Goal: Information Seeking & Learning: Learn about a topic

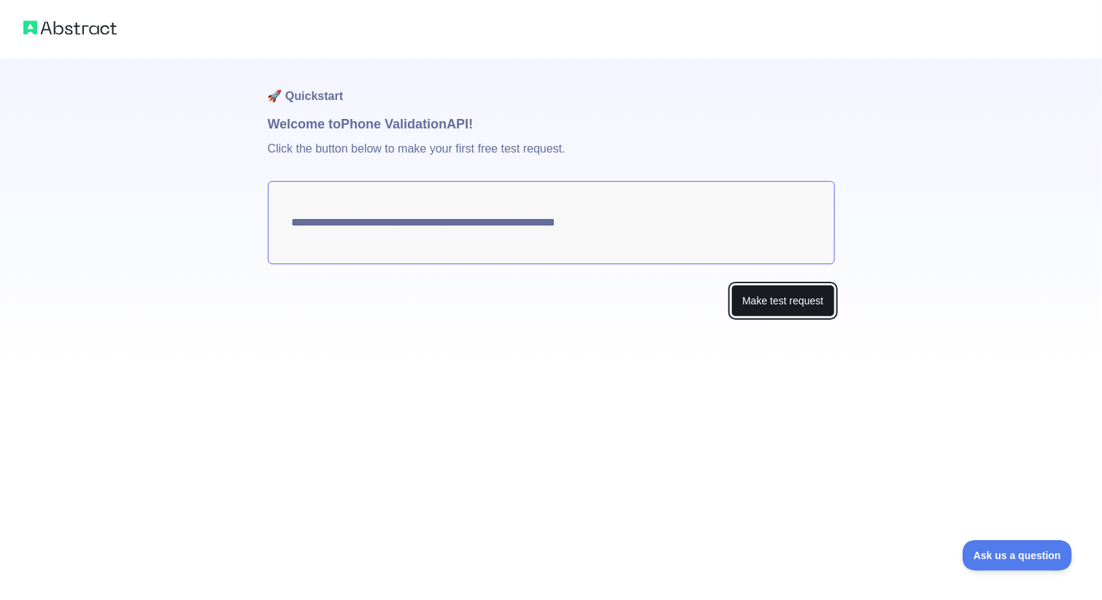
click at [762, 306] on button "Make test request" at bounding box center [782, 301] width 103 height 33
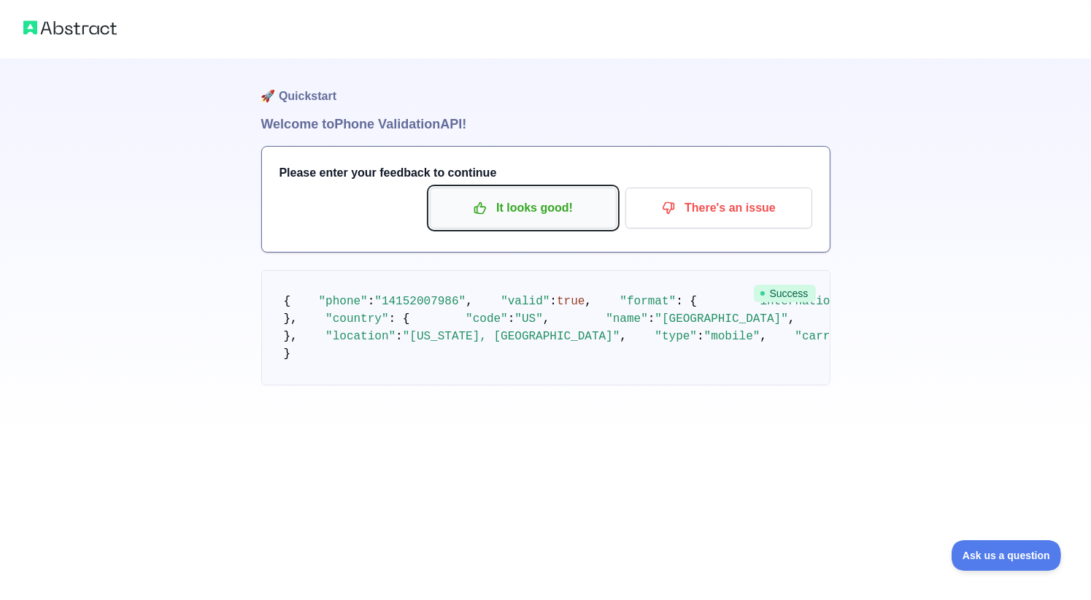
click at [565, 199] on p "It looks good!" at bounding box center [523, 208] width 165 height 25
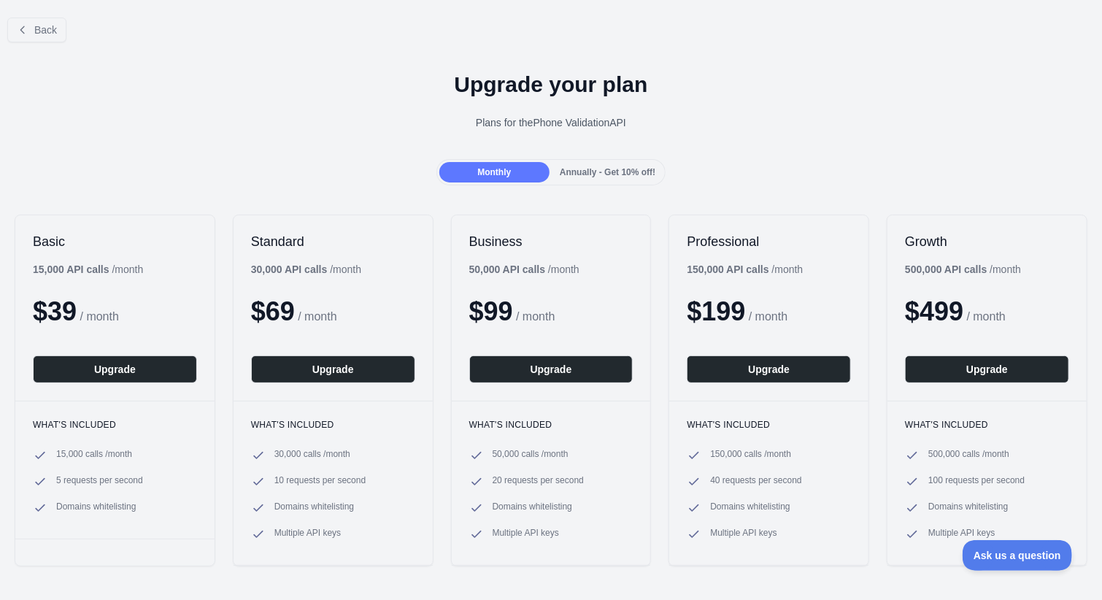
click at [33, 44] on div "Back" at bounding box center [551, 30] width 1102 height 48
click at [45, 34] on span "Back" at bounding box center [45, 30] width 23 height 12
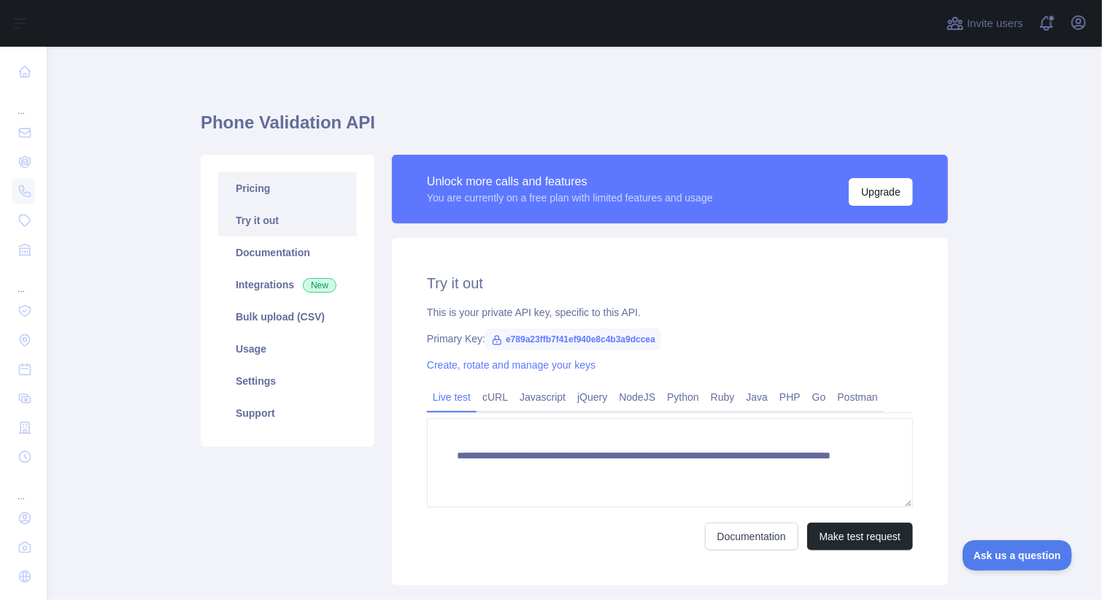
click at [262, 198] on link "Pricing" at bounding box center [287, 188] width 139 height 32
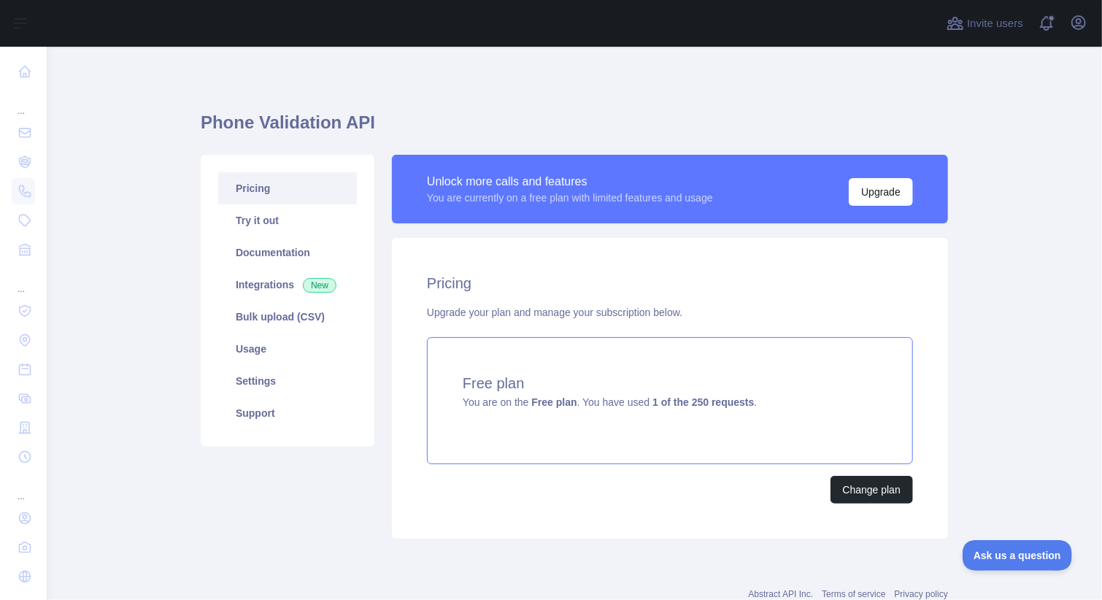
click at [670, 387] on h4 "Free plan" at bounding box center [670, 383] width 414 height 20
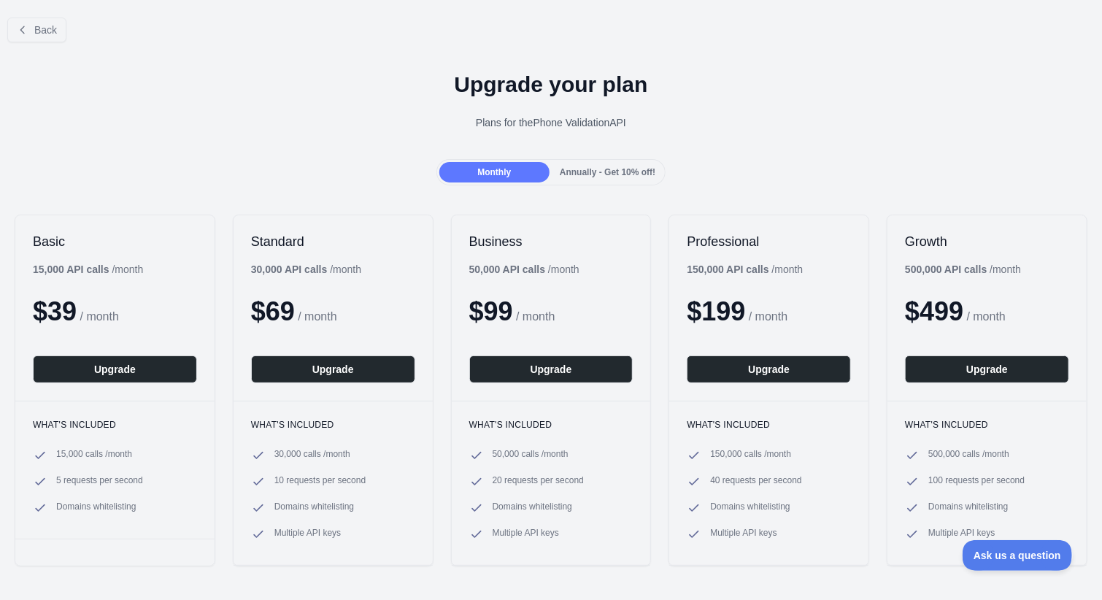
click at [574, 169] on span "Annually - Get 10% off!" at bounding box center [608, 172] width 96 height 10
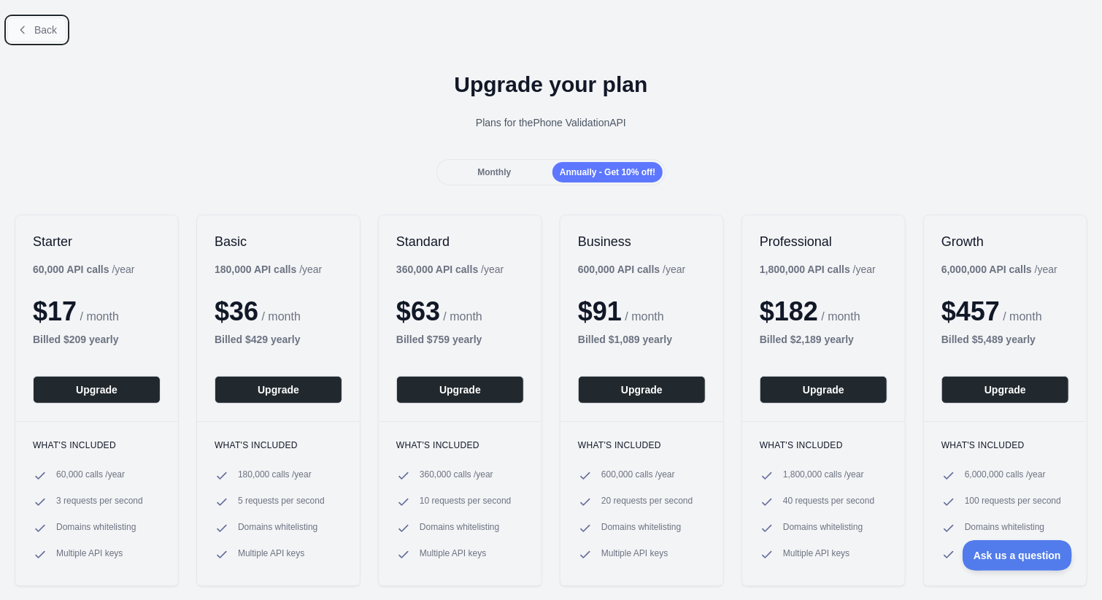
click at [42, 33] on span "Back" at bounding box center [45, 30] width 23 height 12
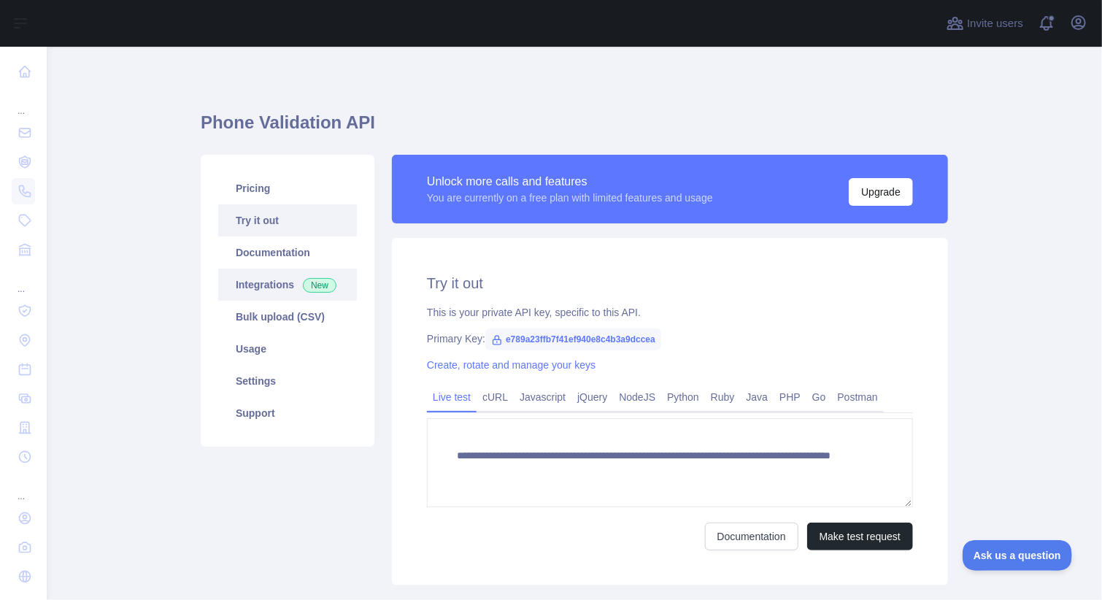
click at [235, 269] on link "Integrations New" at bounding box center [287, 285] width 139 height 32
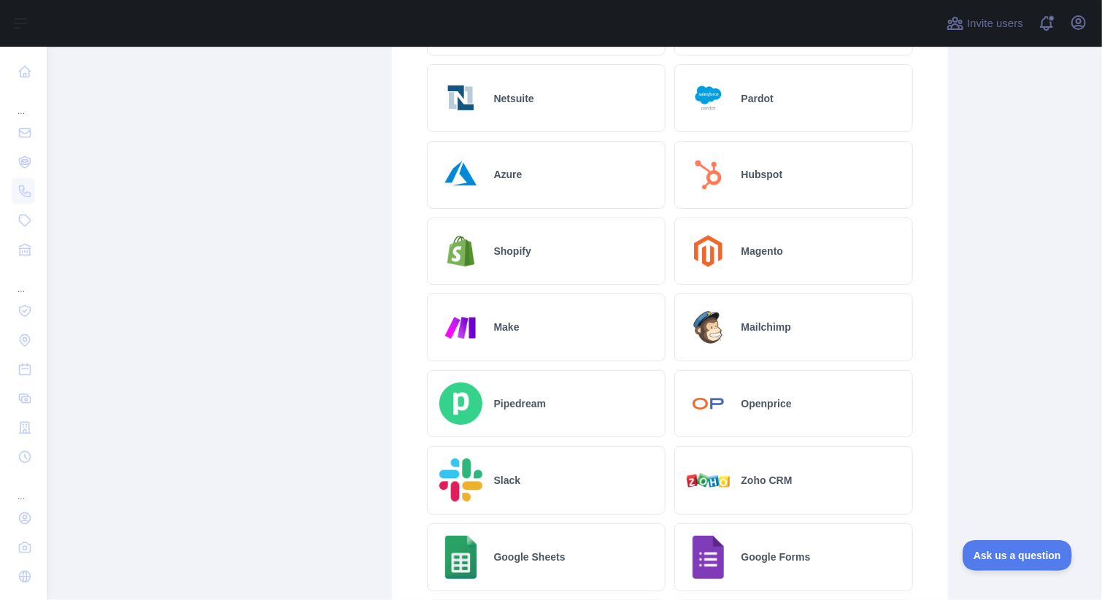
scroll to position [779, 0]
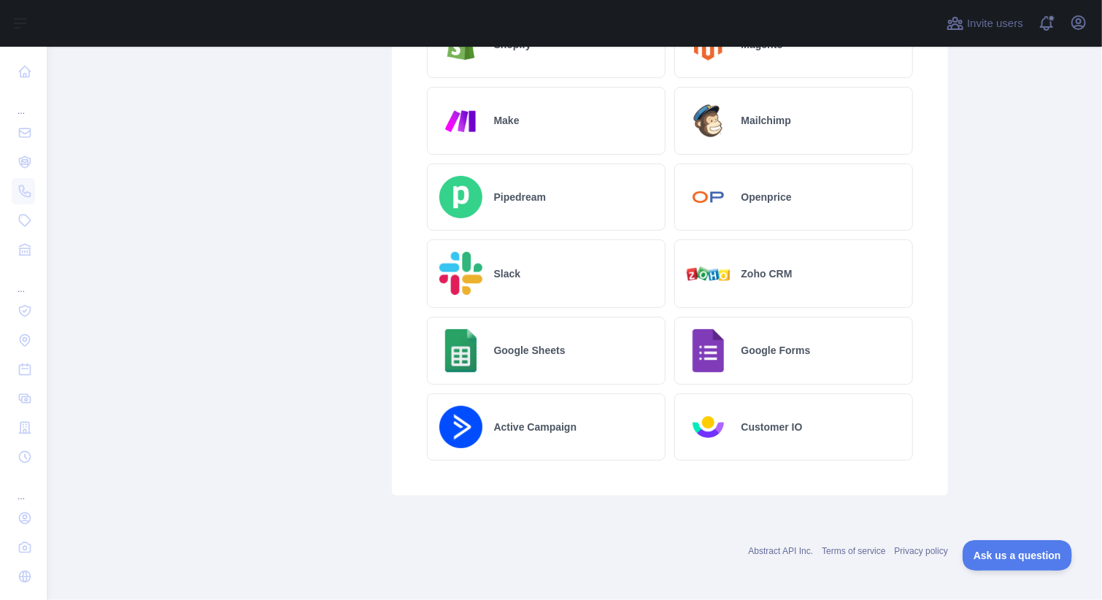
click at [514, 209] on div "Pipedream" at bounding box center [546, 197] width 239 height 68
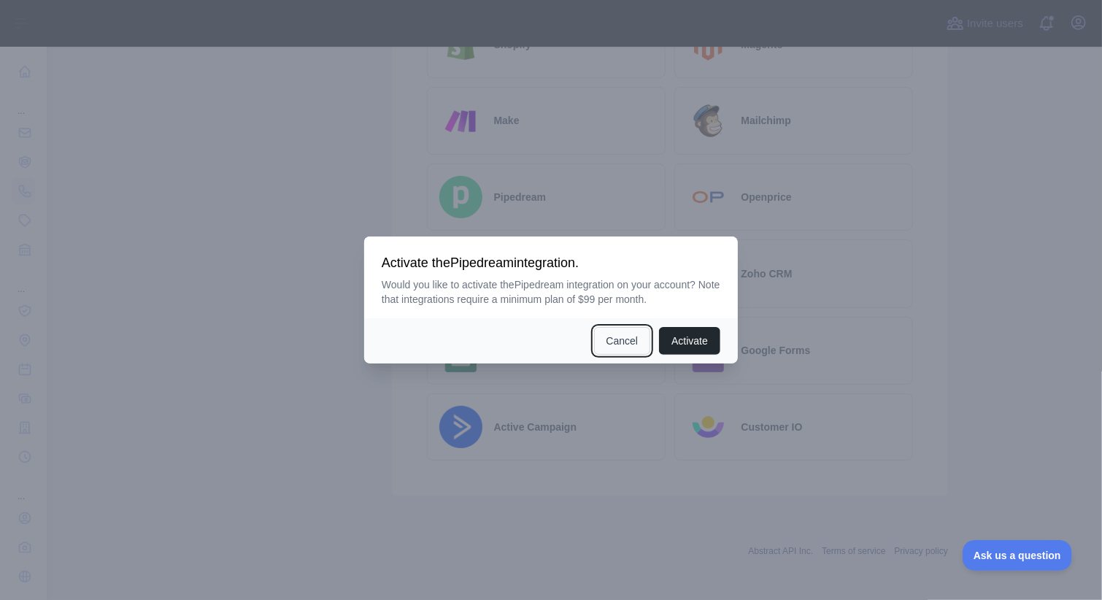
click at [622, 344] on button "Cancel" at bounding box center [622, 341] width 57 height 28
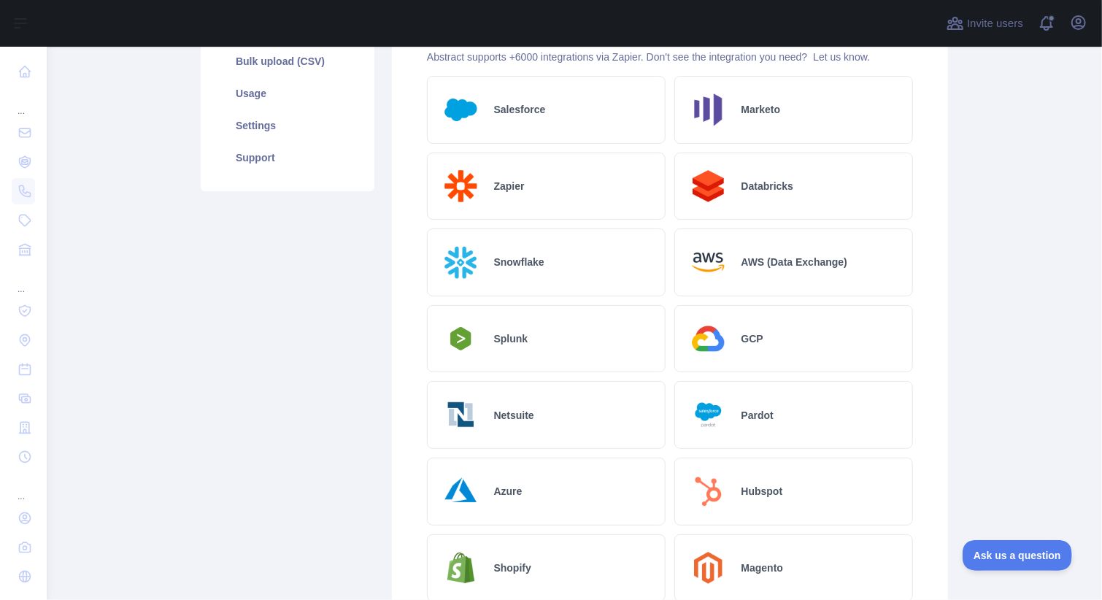
scroll to position [0, 0]
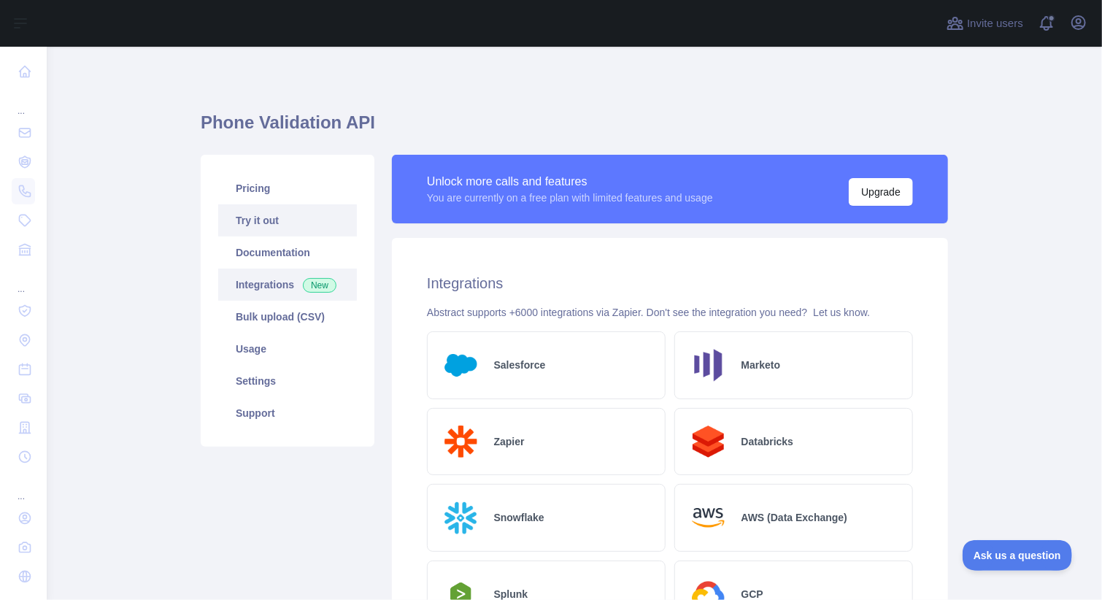
click at [264, 214] on link "Try it out" at bounding box center [287, 220] width 139 height 32
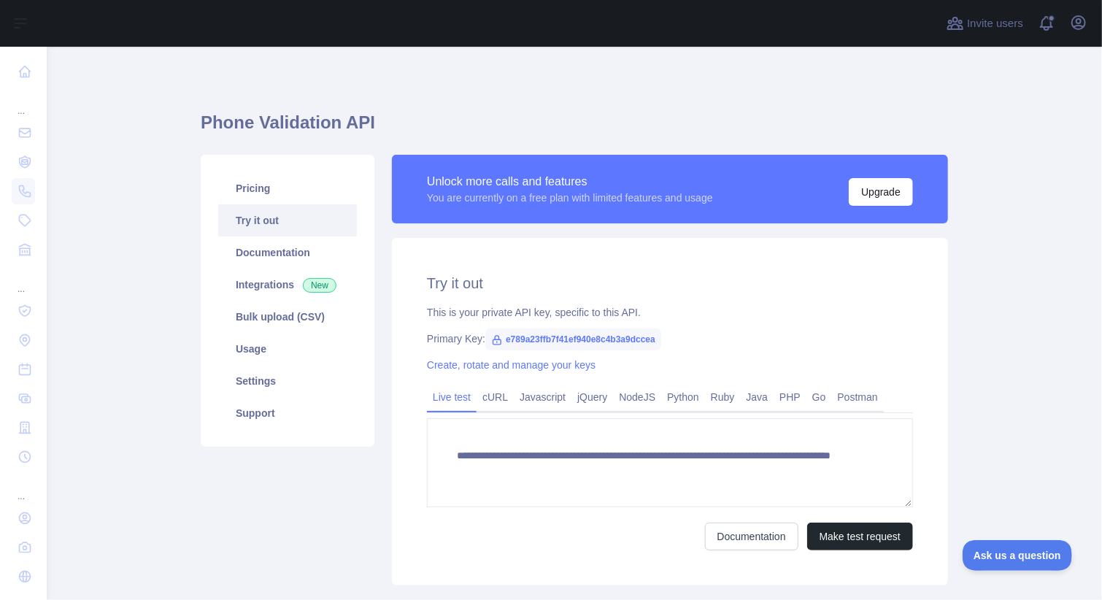
click at [264, 214] on link "Try it out" at bounding box center [287, 220] width 139 height 32
click at [262, 228] on link "Try it out" at bounding box center [287, 220] width 139 height 32
click at [1041, 34] on span at bounding box center [1052, 23] width 29 height 47
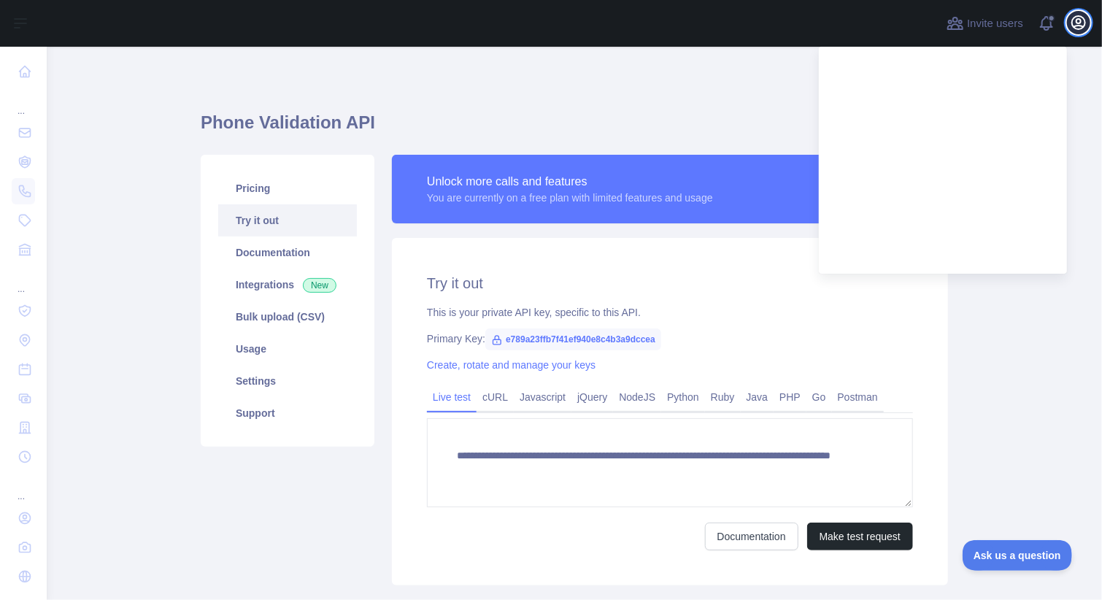
click at [1070, 18] on icon "button" at bounding box center [1079, 23] width 18 height 18
